Goal: Task Accomplishment & Management: Complete application form

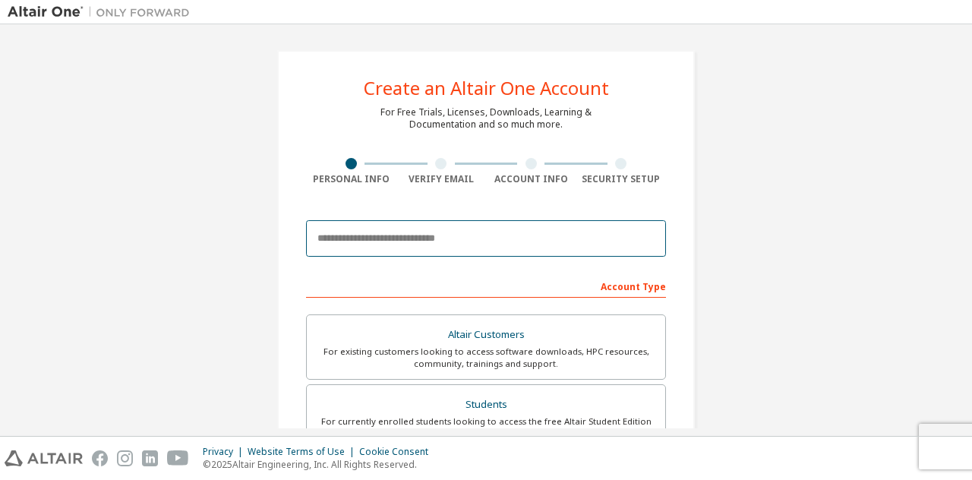
click at [459, 235] on input "email" at bounding box center [486, 238] width 360 height 36
type input "**********"
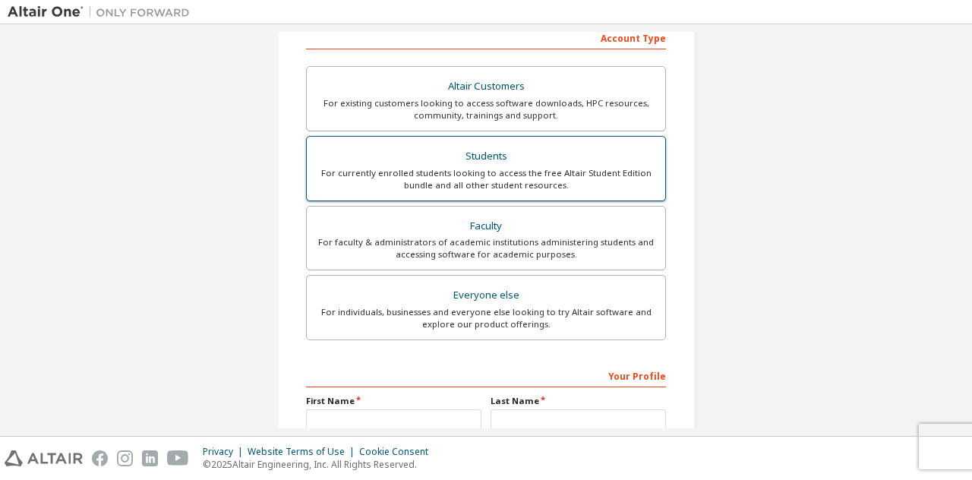
click at [465, 175] on div "For currently enrolled students looking to access the free Altair Student Editi…" at bounding box center [486, 179] width 340 height 24
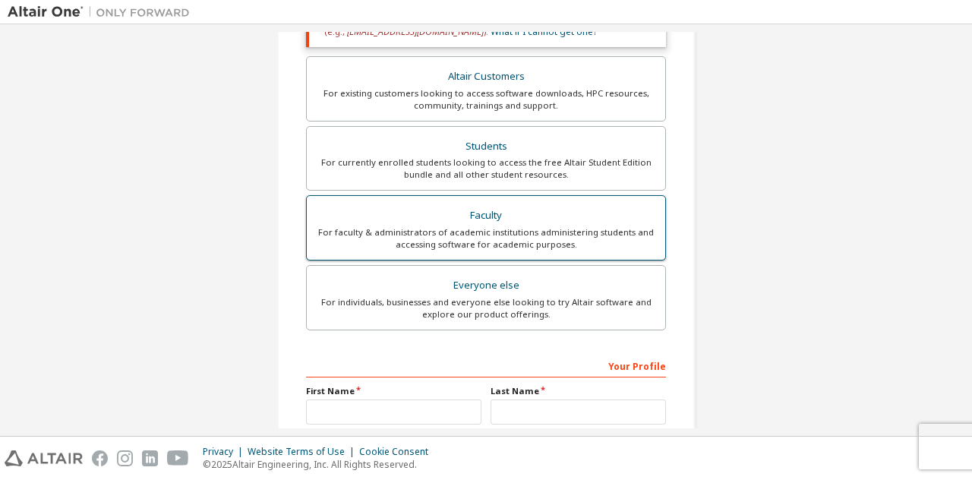
scroll to position [311, 0]
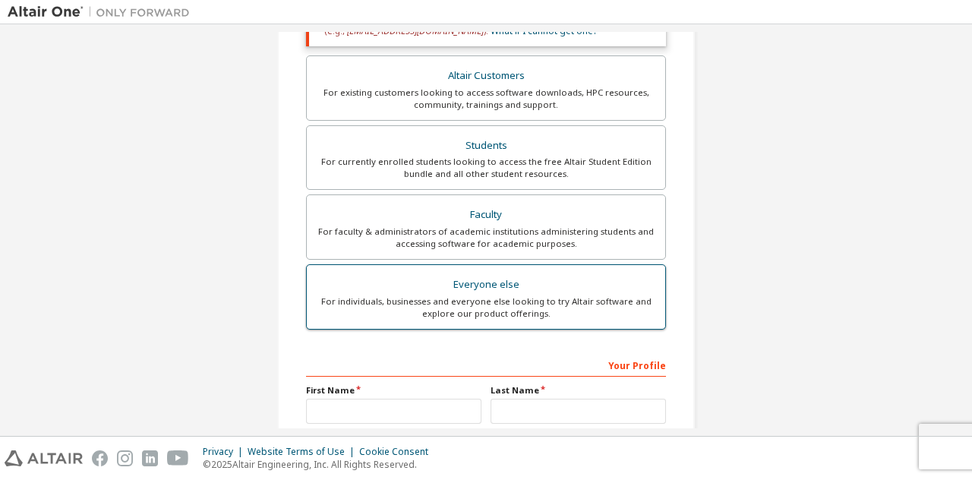
click at [545, 303] on div "For individuals, businesses and everyone else looking to try Altair software an…" at bounding box center [486, 307] width 340 height 24
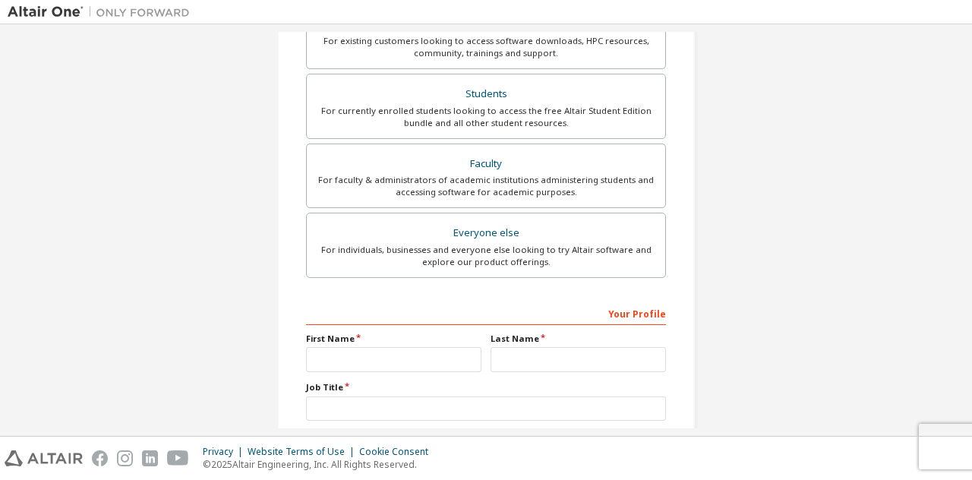
scroll to position [260, 0]
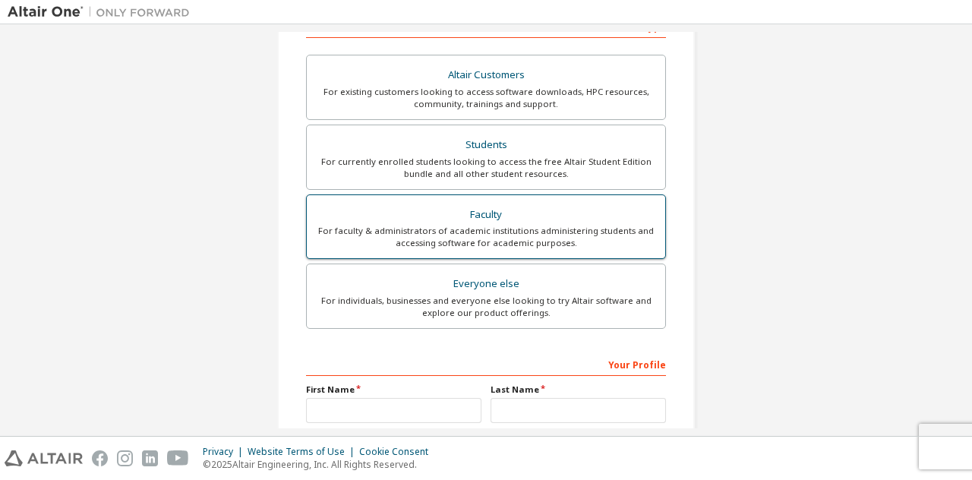
click at [487, 210] on div "Faculty" at bounding box center [486, 214] width 340 height 21
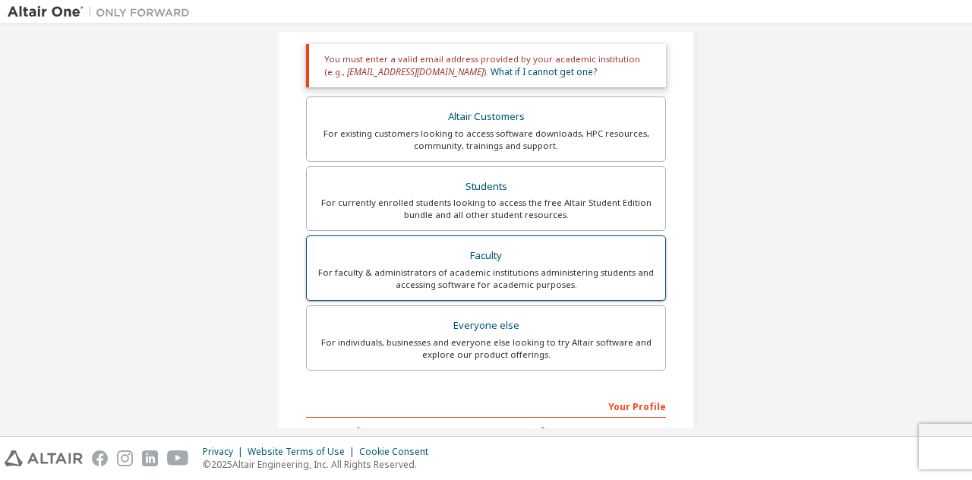
scroll to position [270, 0]
click at [494, 362] on label "Everyone else For individuals, businesses and everyone else looking to try Alta…" at bounding box center [486, 337] width 360 height 65
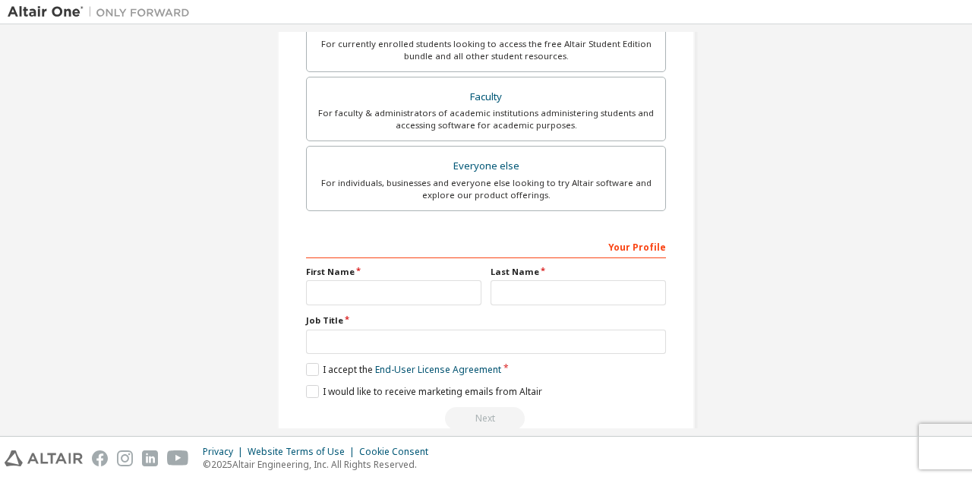
scroll to position [378, 0]
click at [393, 288] on input "text" at bounding box center [393, 292] width 175 height 25
type input "*****"
click at [589, 294] on input "text" at bounding box center [578, 292] width 175 height 25
type input "**********"
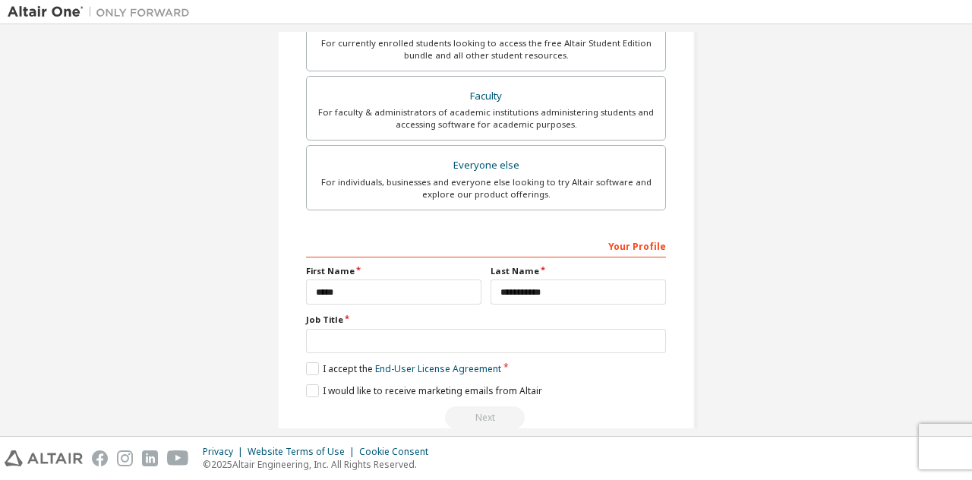
click at [342, 314] on label "Job Title" at bounding box center [486, 320] width 360 height 12
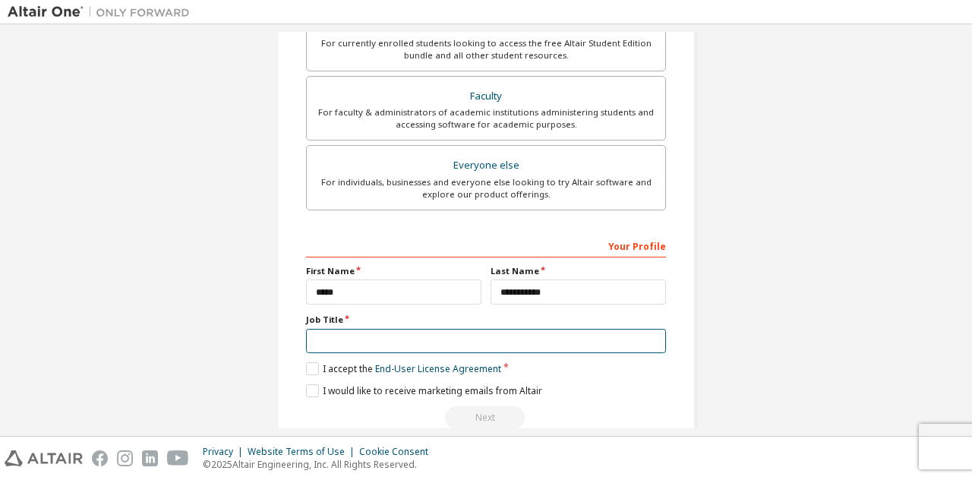
click at [343, 332] on input "text" at bounding box center [486, 341] width 360 height 25
type input "**********"
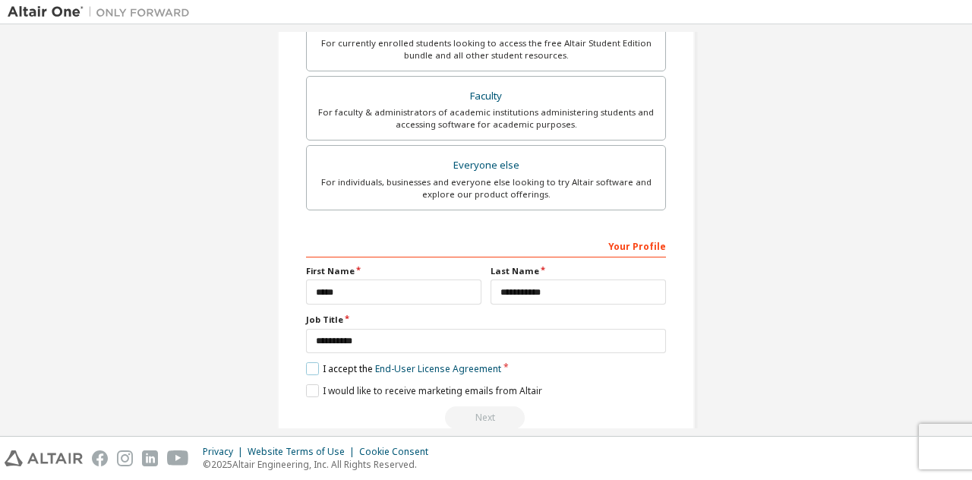
click at [311, 369] on label "I accept the End-User License Agreement" at bounding box center [403, 368] width 195 height 13
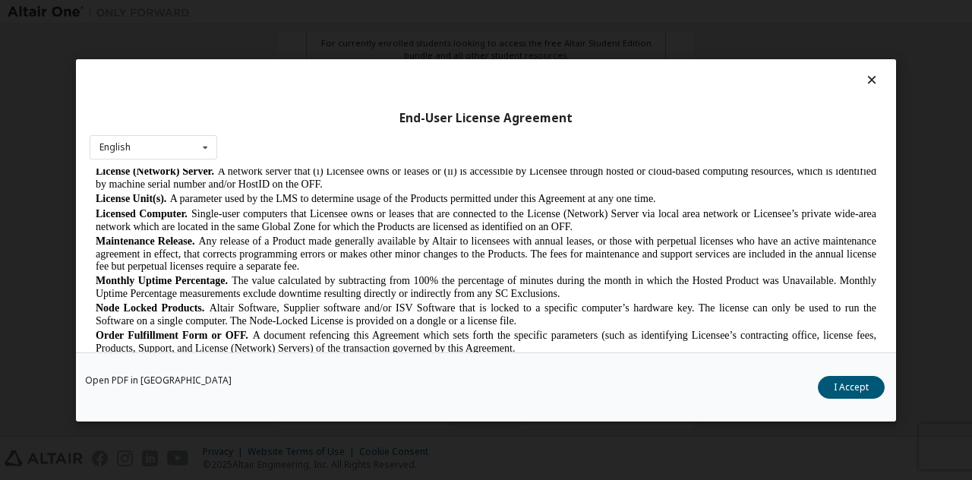
scroll to position [645, 0]
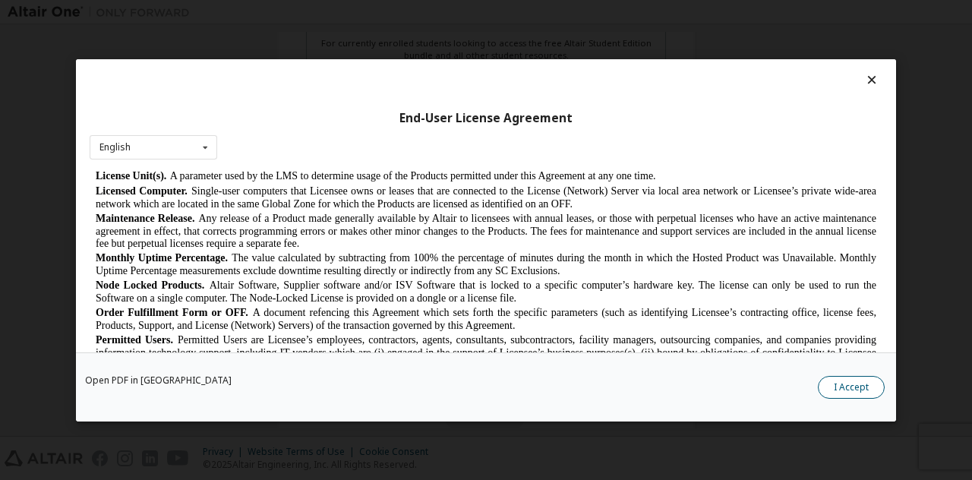
click at [842, 385] on button "I Accept" at bounding box center [851, 386] width 67 height 23
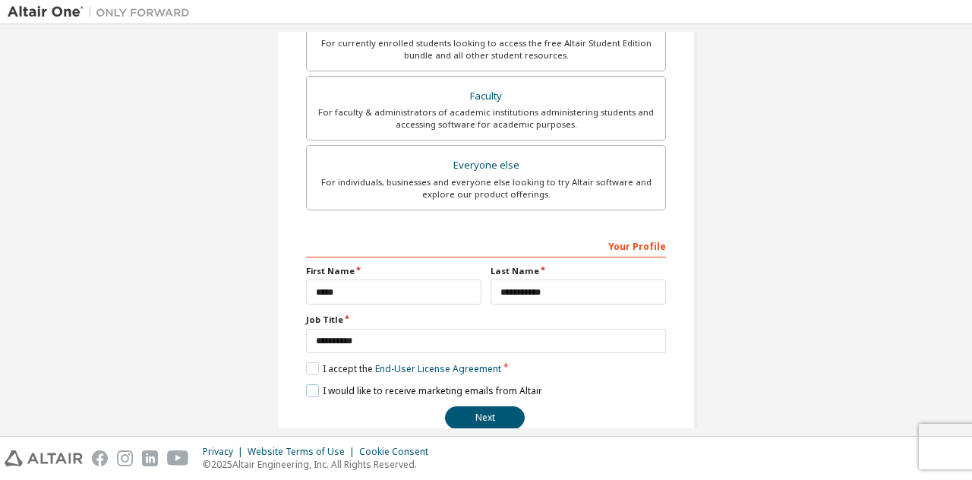
click at [310, 388] on label "I would like to receive marketing emails from Altair" at bounding box center [424, 390] width 236 height 13
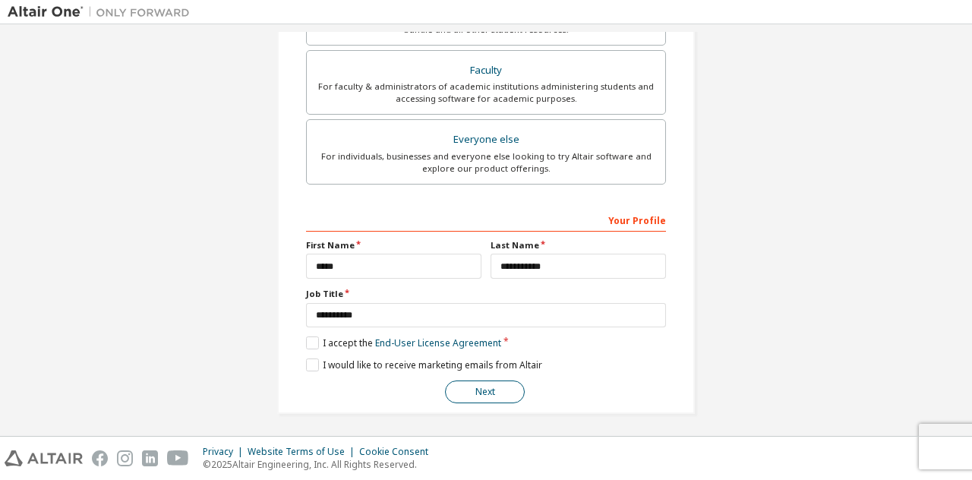
click at [466, 399] on button "Next" at bounding box center [485, 392] width 80 height 23
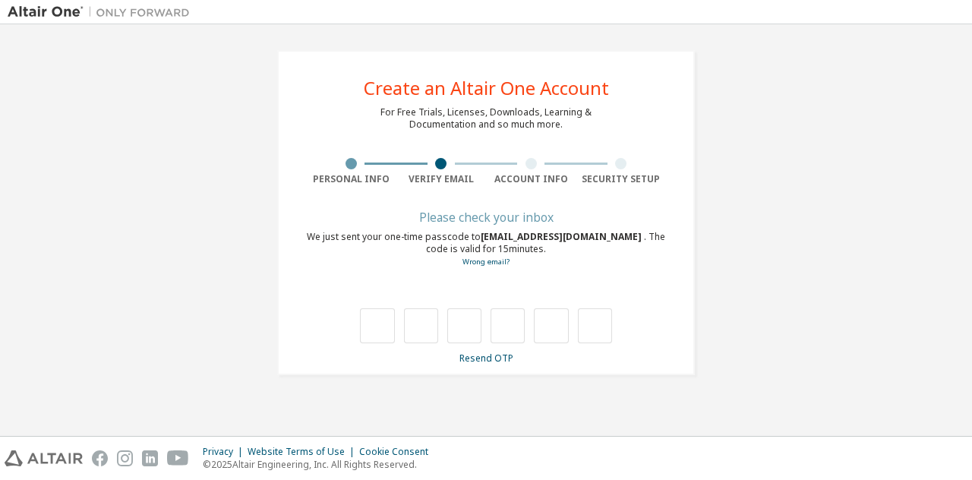
scroll to position [0, 0]
type input "*"
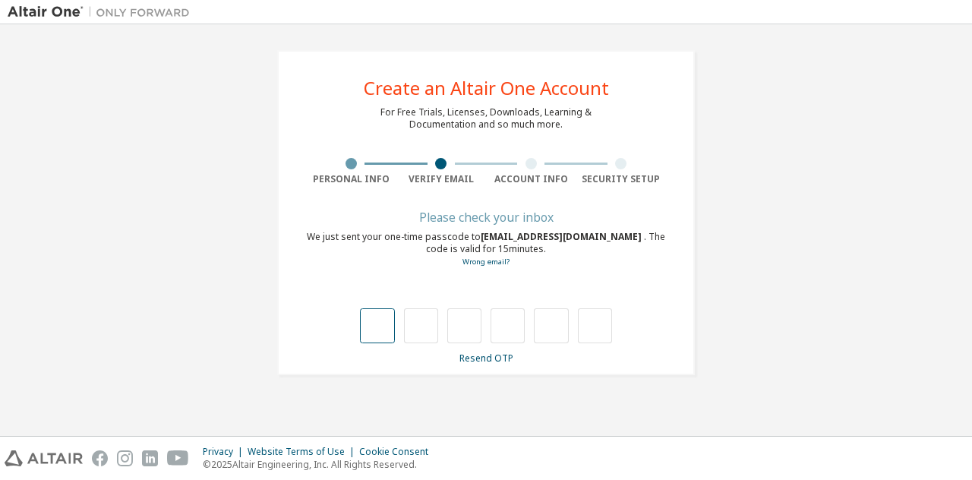
type input "*"
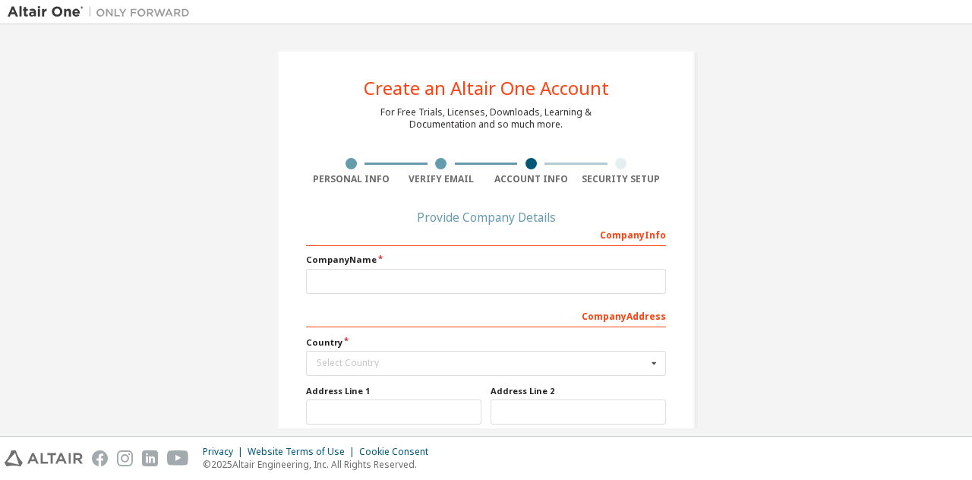
scroll to position [109, 0]
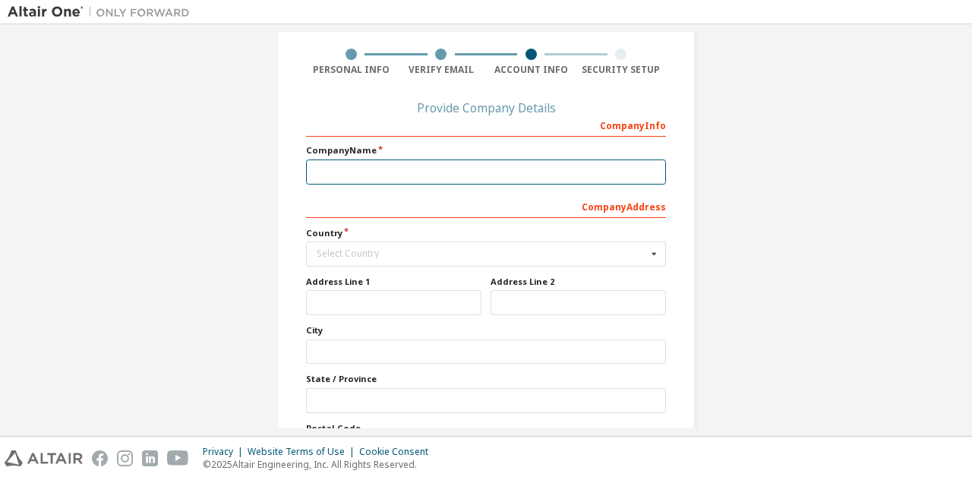
click at [439, 178] on input "text" at bounding box center [486, 172] width 360 height 25
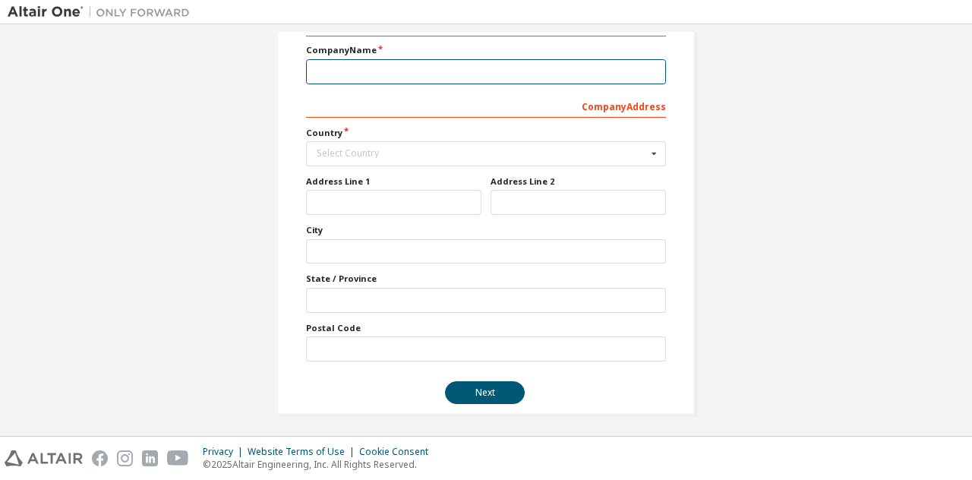
scroll to position [0, 0]
